Goal: Information Seeking & Learning: Learn about a topic

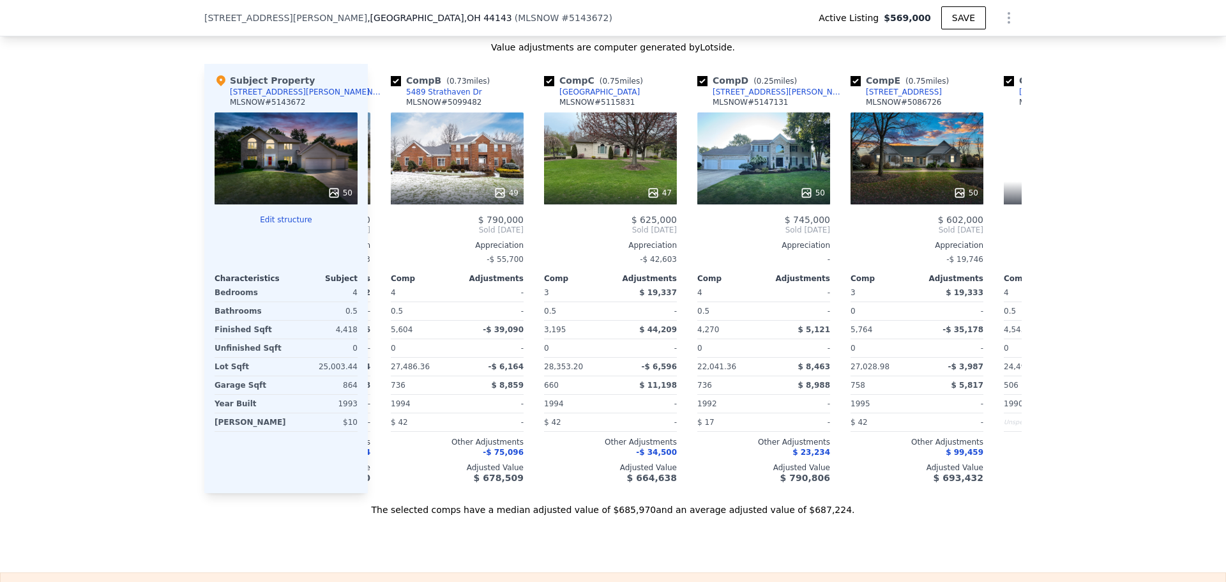
scroll to position [0, 155]
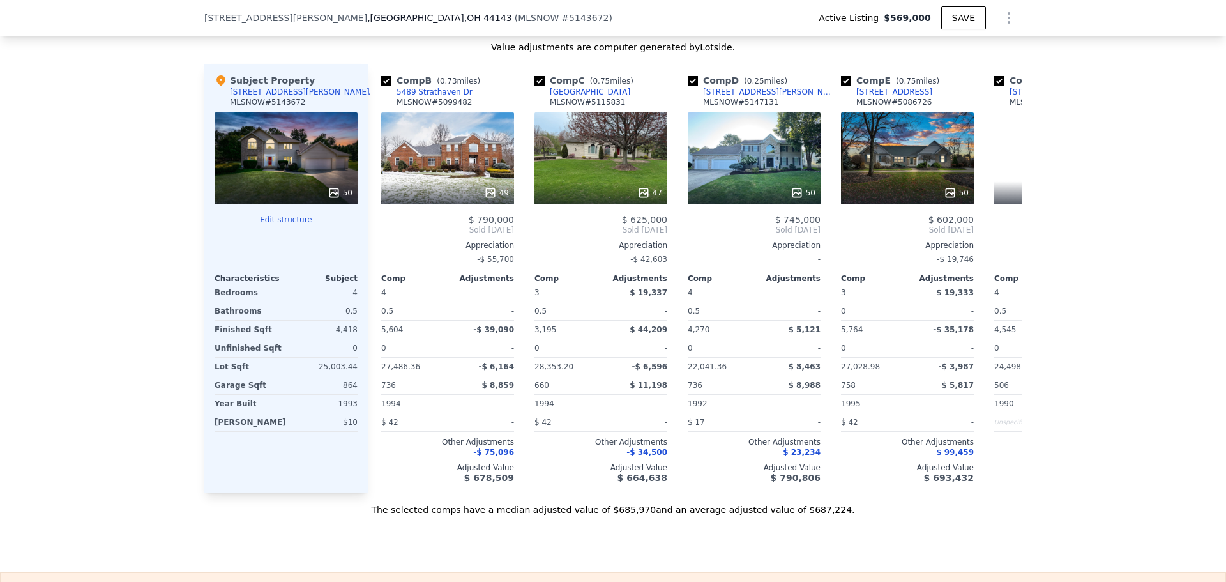
click at [111, 416] on div "We found 12 sales that match your search Listings provided by MLS Now . Filters…" at bounding box center [613, 140] width 1226 height 751
click at [479, 149] on div "49" at bounding box center [447, 158] width 133 height 92
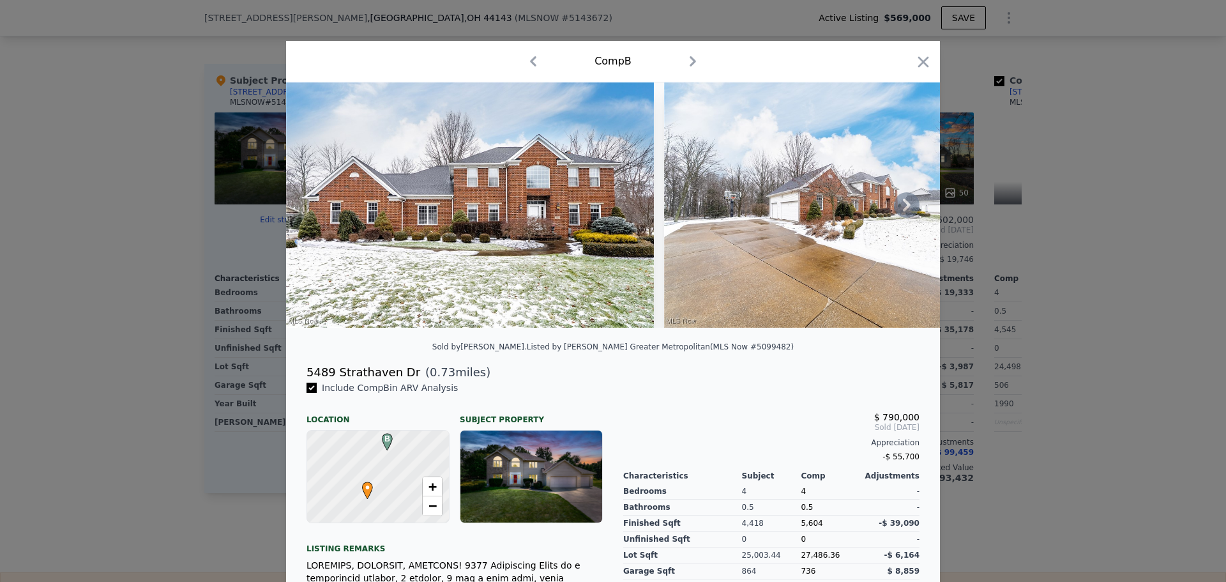
click at [910, 211] on icon at bounding box center [907, 205] width 26 height 26
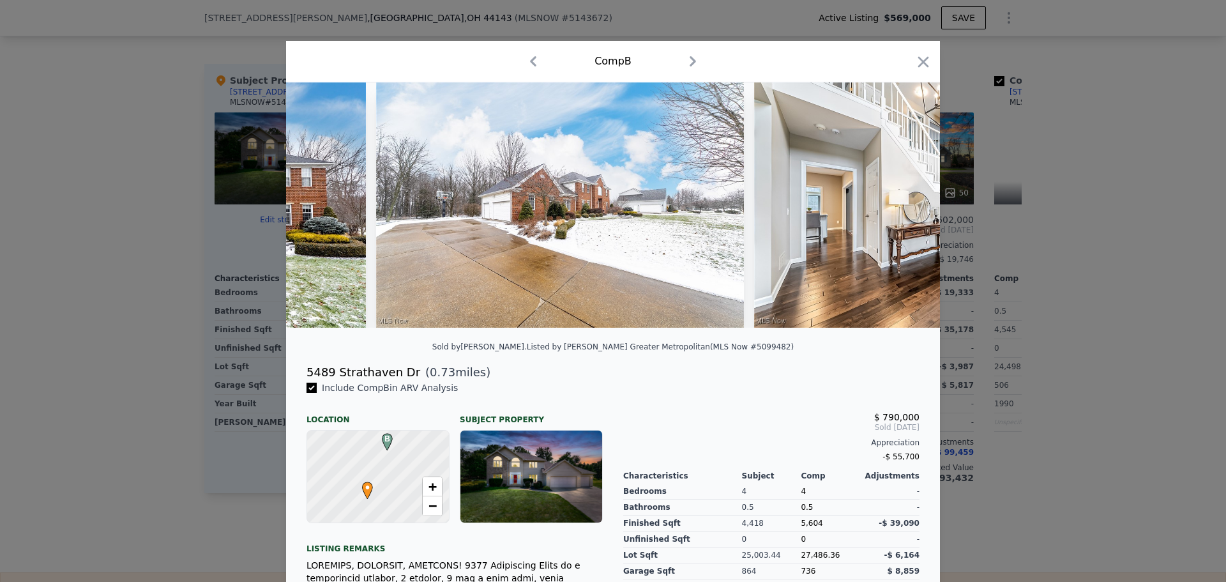
scroll to position [0, 306]
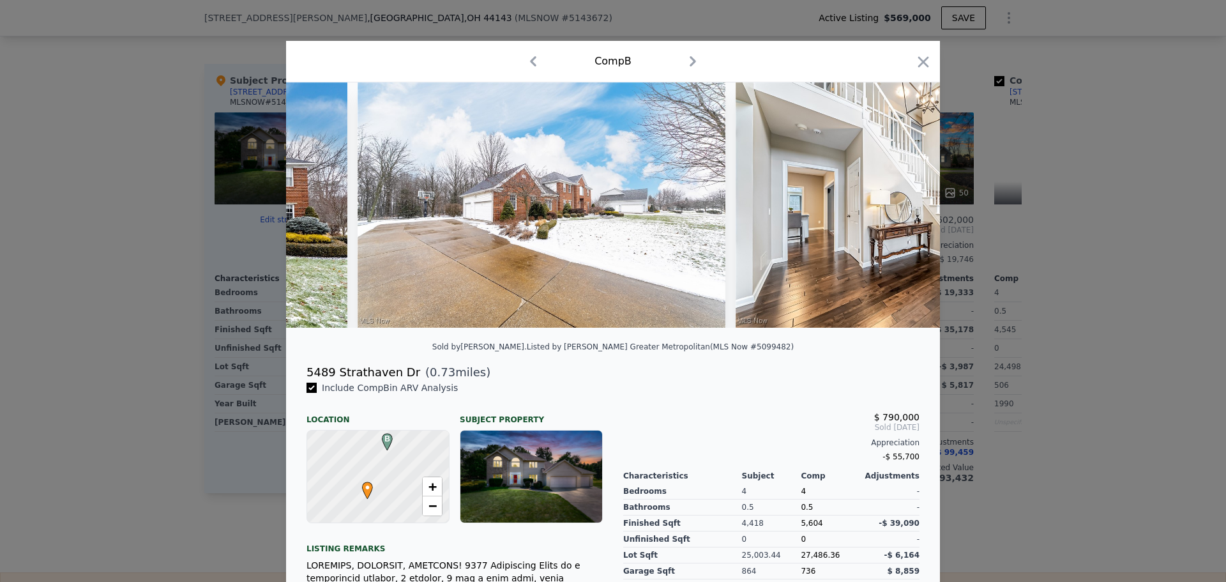
click at [910, 211] on div at bounding box center [613, 204] width 654 height 245
click at [907, 211] on icon at bounding box center [907, 205] width 26 height 26
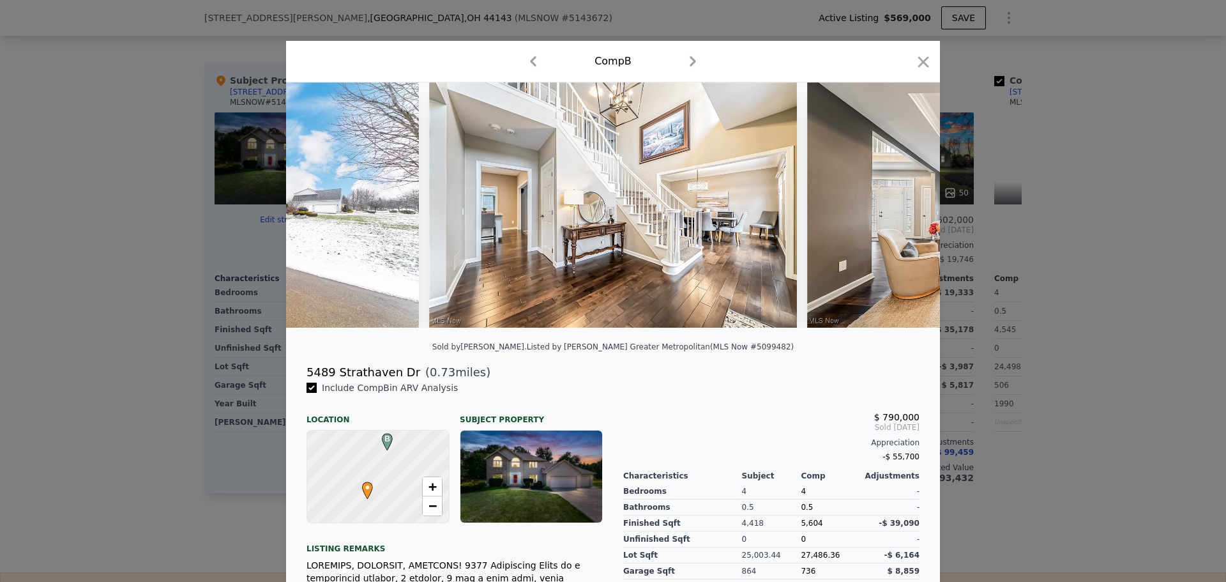
click at [907, 211] on img at bounding box center [991, 204] width 368 height 245
click at [907, 211] on icon at bounding box center [907, 205] width 26 height 26
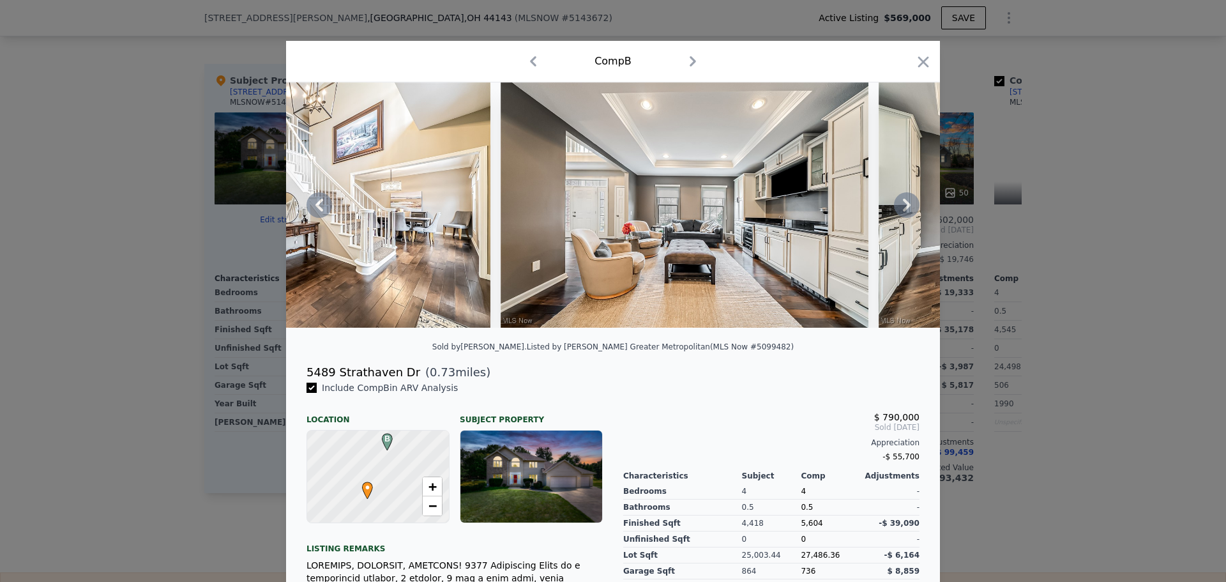
click at [907, 211] on icon at bounding box center [907, 205] width 26 height 26
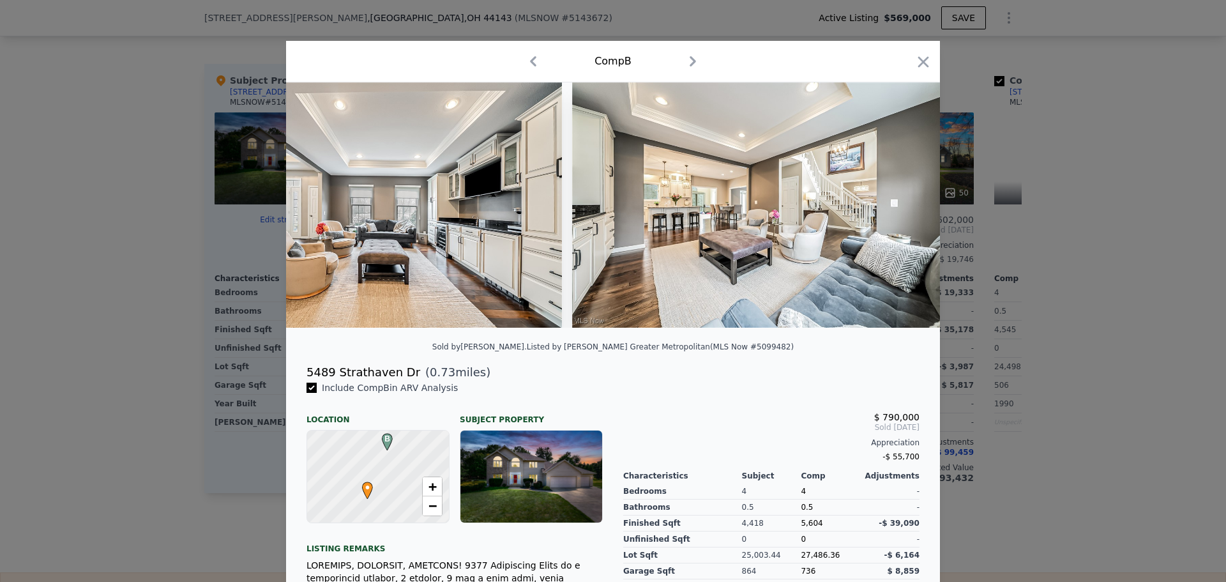
click at [907, 211] on img at bounding box center [756, 204] width 368 height 245
click at [907, 211] on icon at bounding box center [907, 205] width 26 height 26
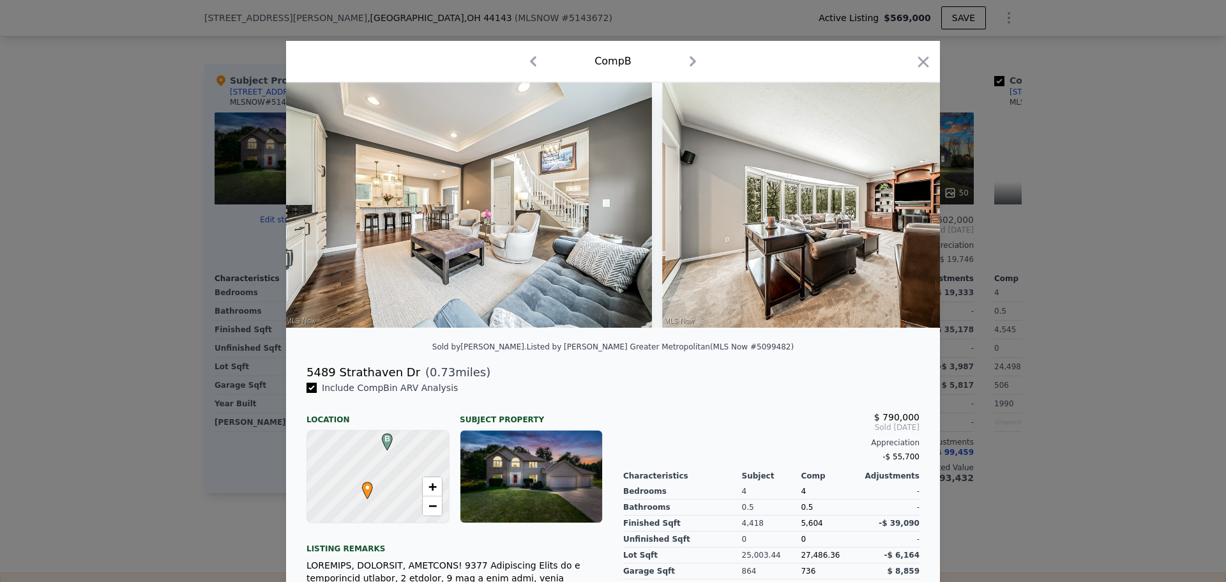
scroll to position [0, 1532]
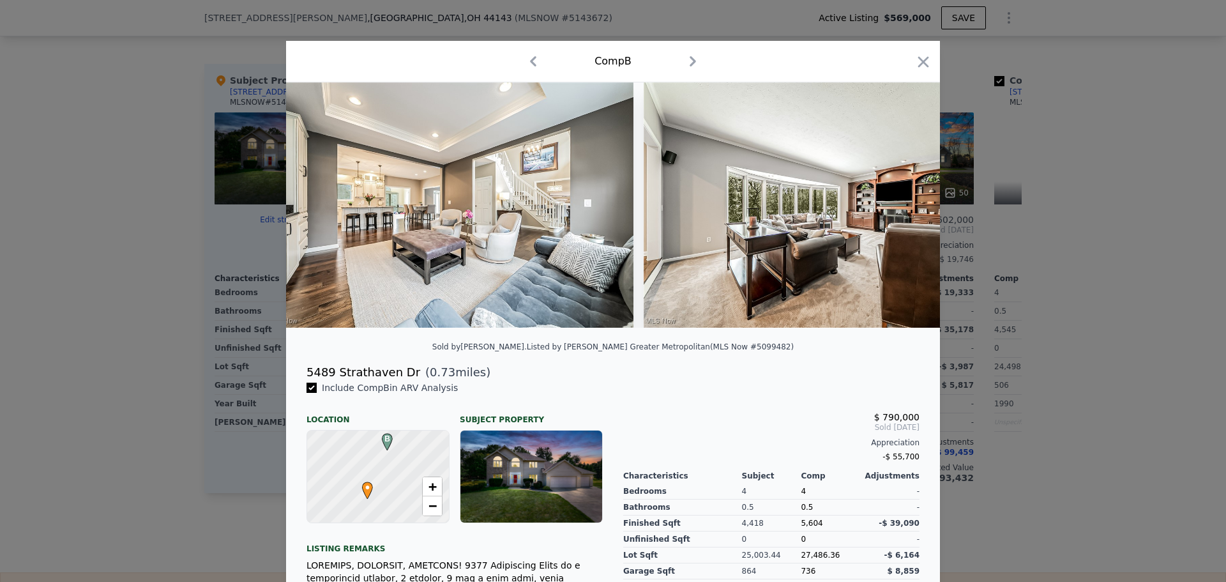
click at [907, 211] on img at bounding box center [828, 204] width 368 height 245
click at [922, 65] on icon "button" at bounding box center [923, 61] width 11 height 11
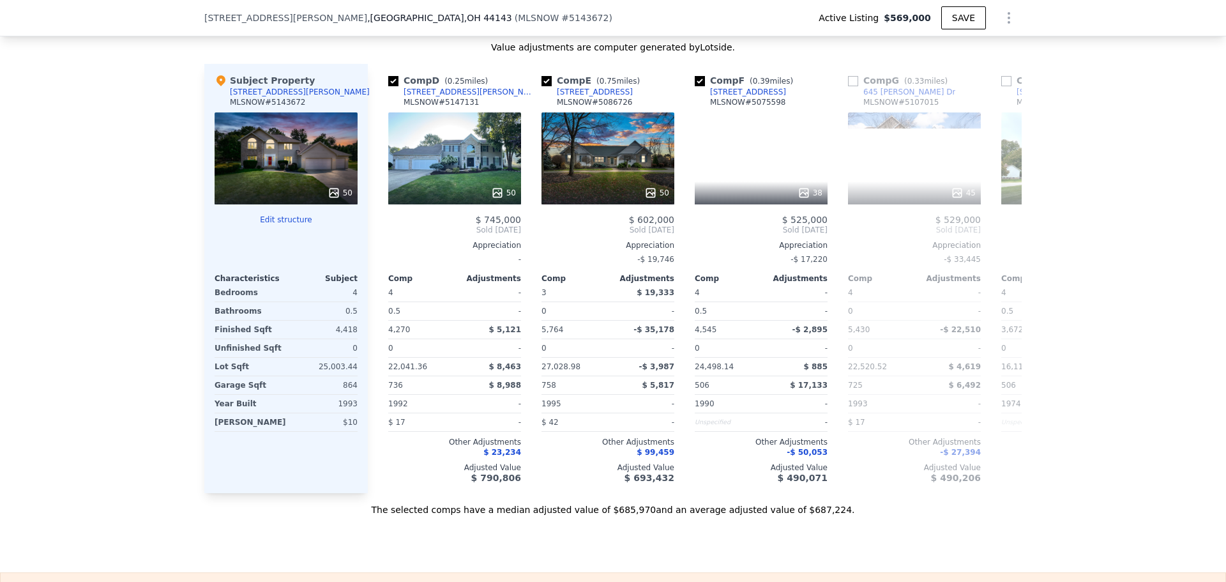
scroll to position [0, 471]
